Goal: Information Seeking & Learning: Learn about a topic

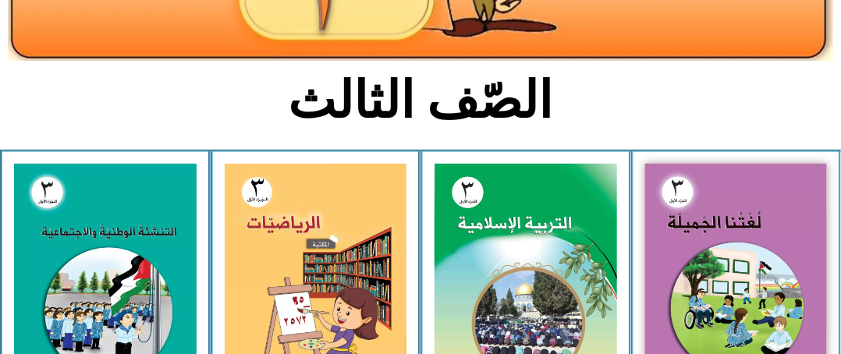
scroll to position [289, 0]
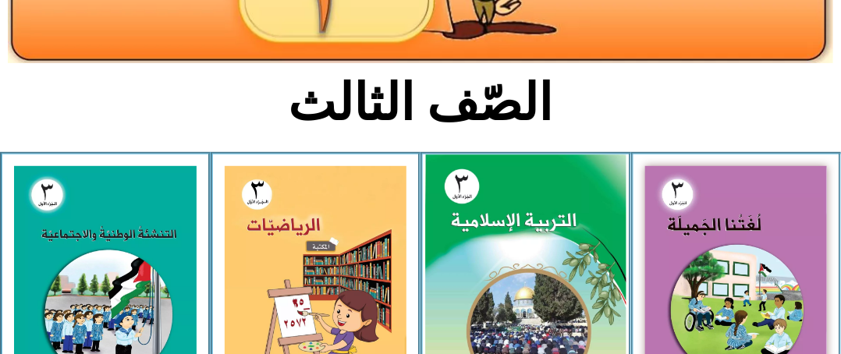
click at [517, 175] on img at bounding box center [525, 280] width 201 height 250
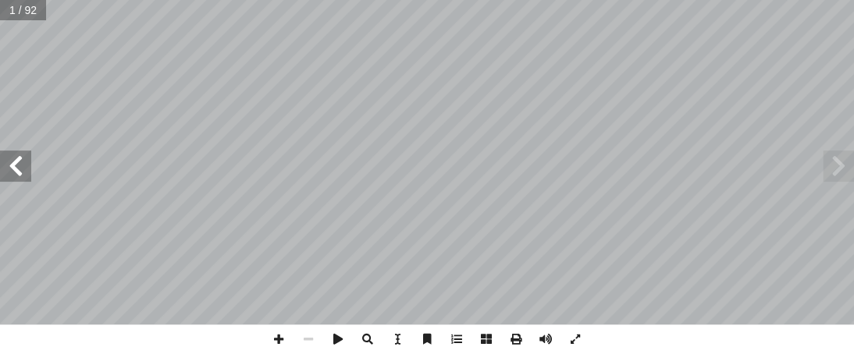
click at [13, 158] on span at bounding box center [15, 166] width 31 height 31
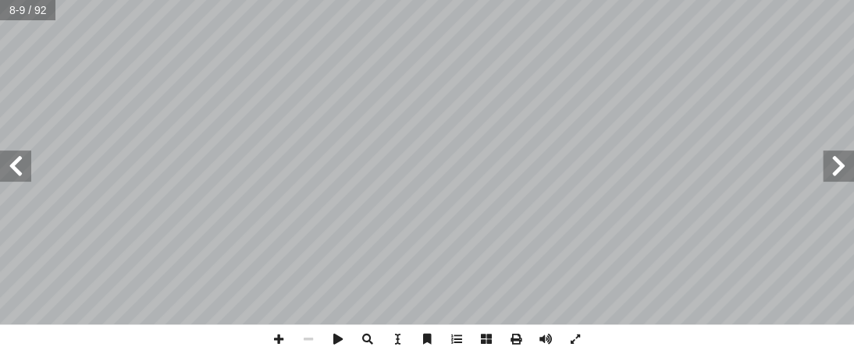
click at [13, 158] on span at bounding box center [15, 166] width 31 height 31
click at [20, 165] on span at bounding box center [15, 166] width 31 height 31
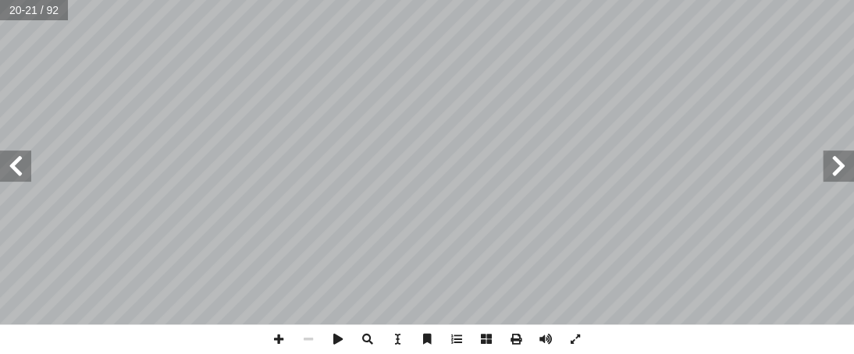
click at [20, 165] on span at bounding box center [15, 166] width 31 height 31
click at [19, 178] on span at bounding box center [15, 166] width 31 height 31
click at [281, 336] on span at bounding box center [279, 340] width 30 height 30
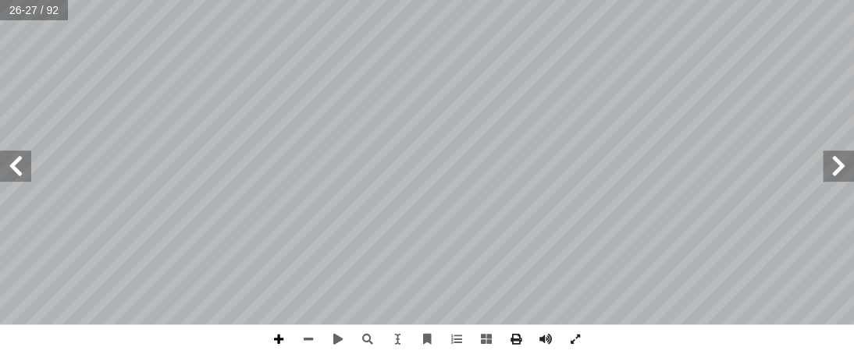
click at [282, 349] on span at bounding box center [279, 340] width 30 height 30
